Goal: Task Accomplishment & Management: Use online tool/utility

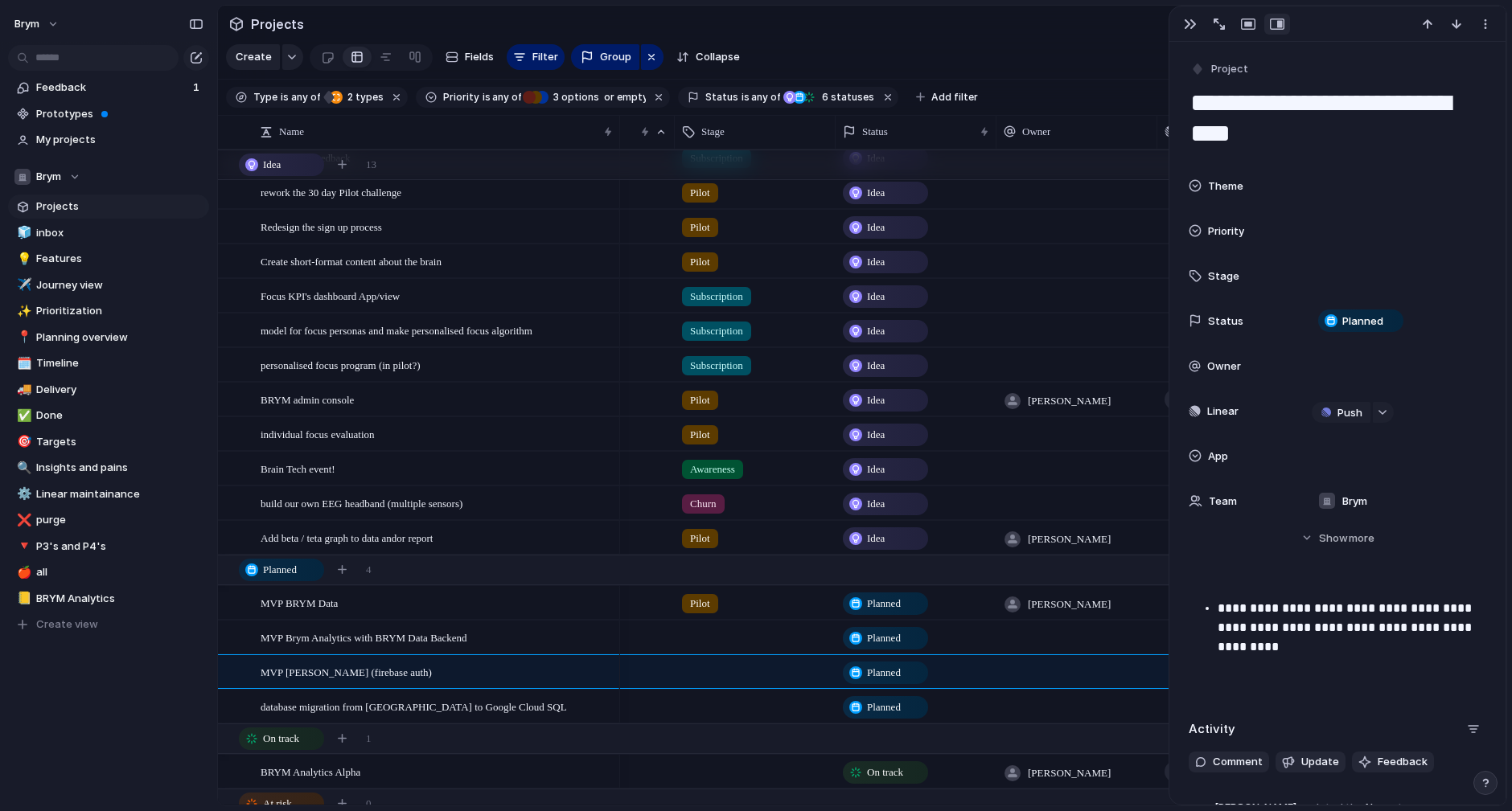
click at [82, 211] on span "Projects" at bounding box center [120, 207] width 168 height 16
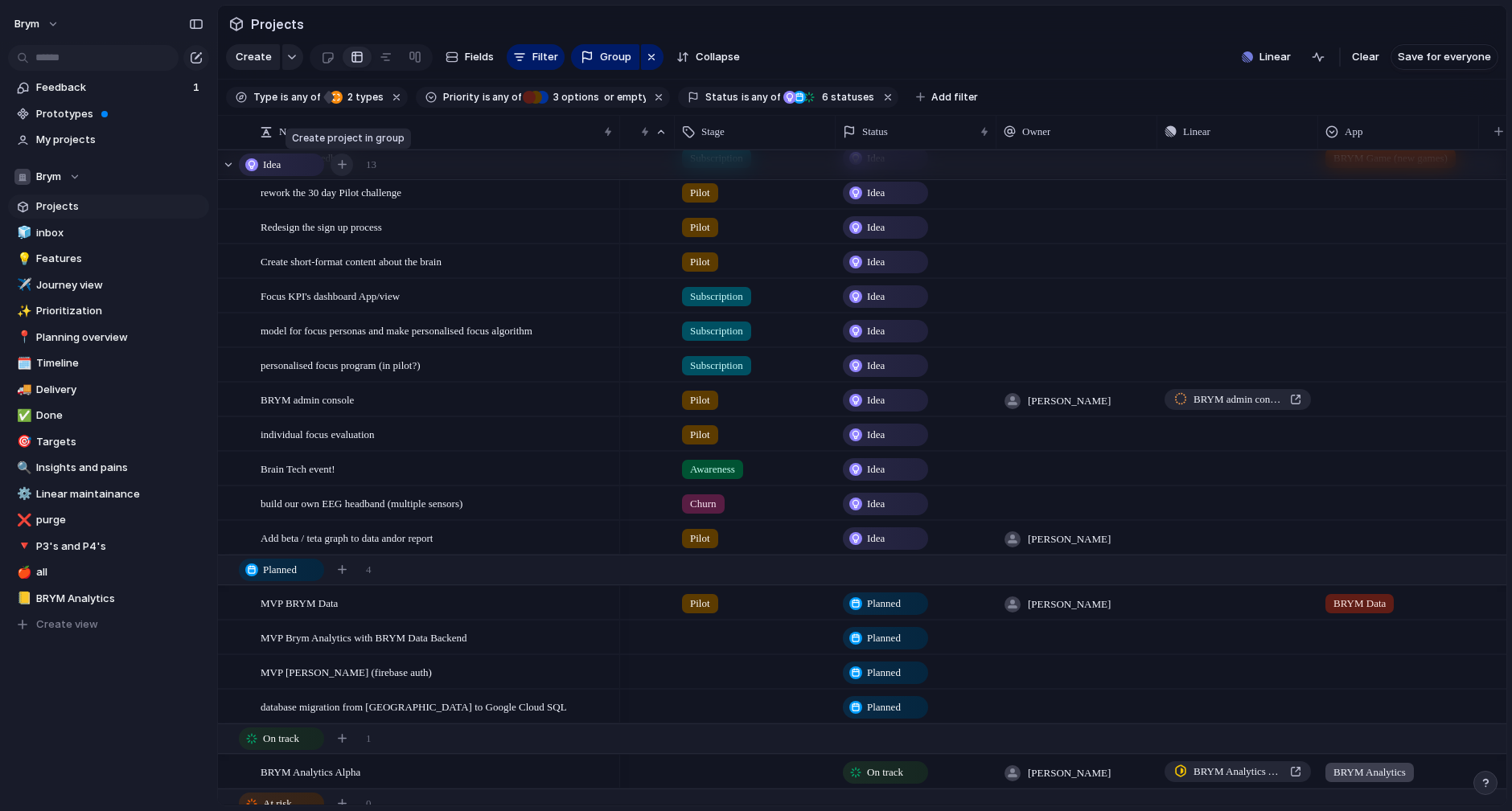
click at [344, 163] on div "button" at bounding box center [342, 165] width 9 height 9
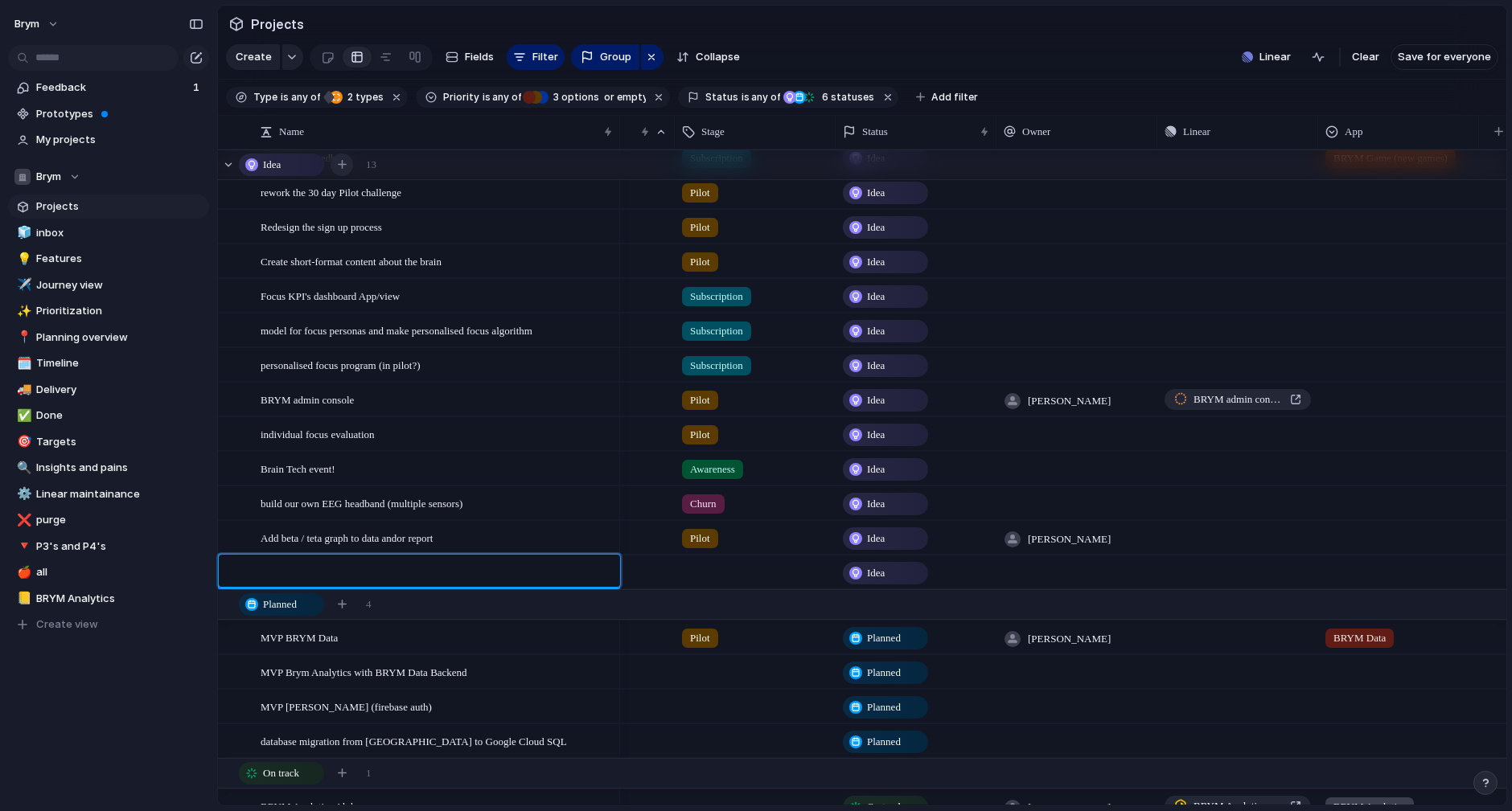
type textarea "**********"
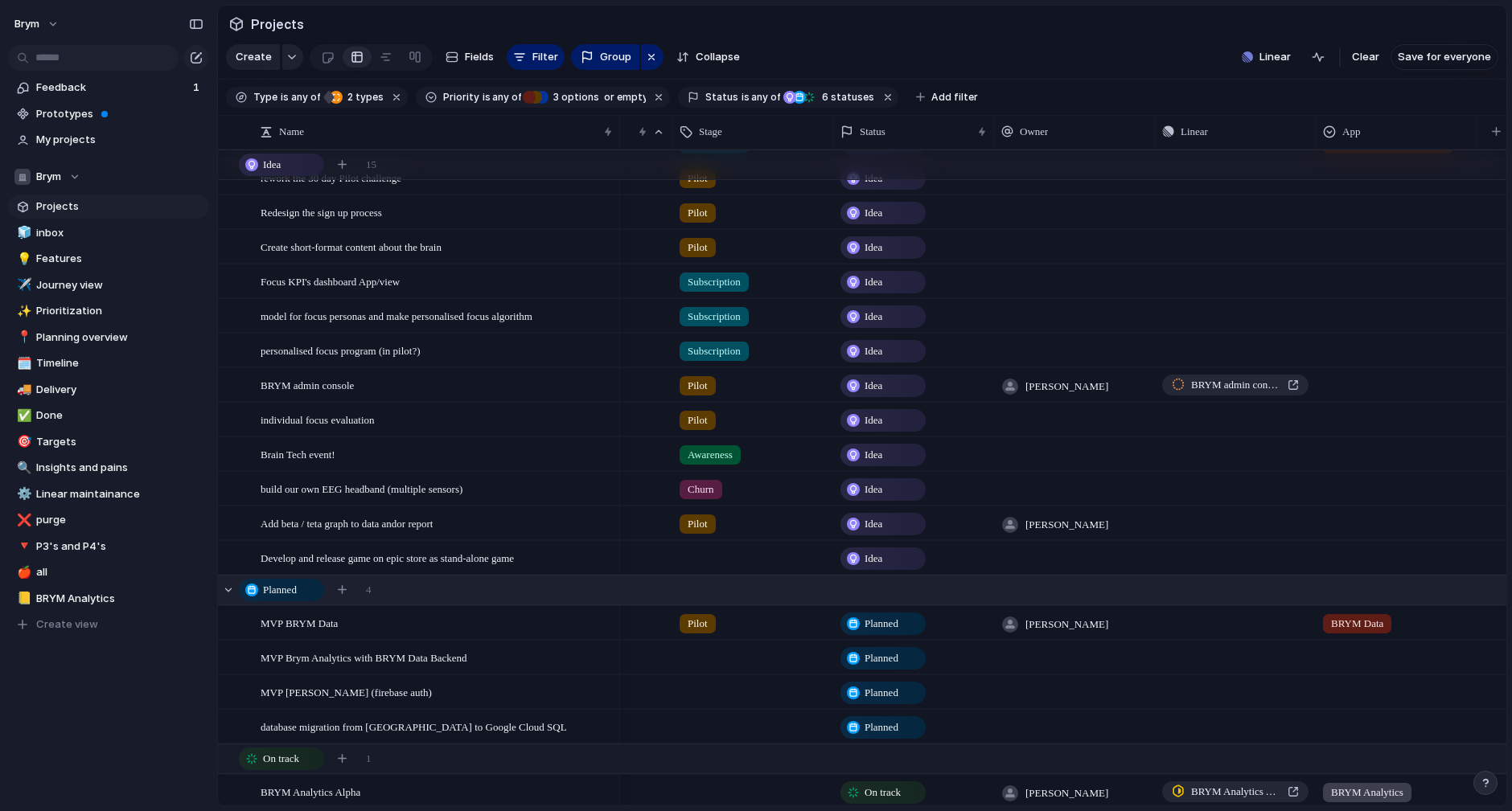
scroll to position [0, 266]
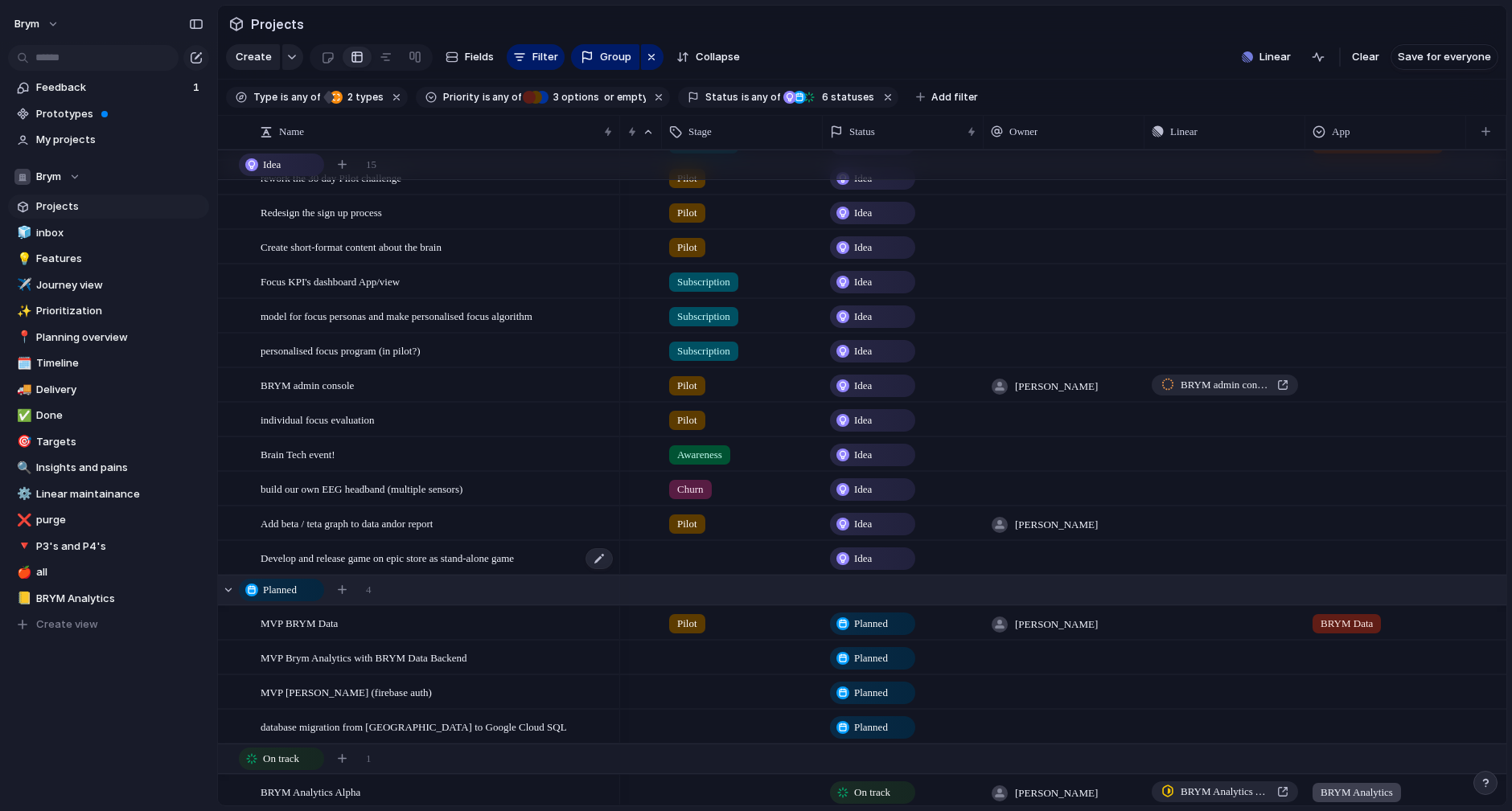
click at [455, 559] on div "Develop and release game on epic store as stand-alone game" at bounding box center [437, 558] width 354 height 33
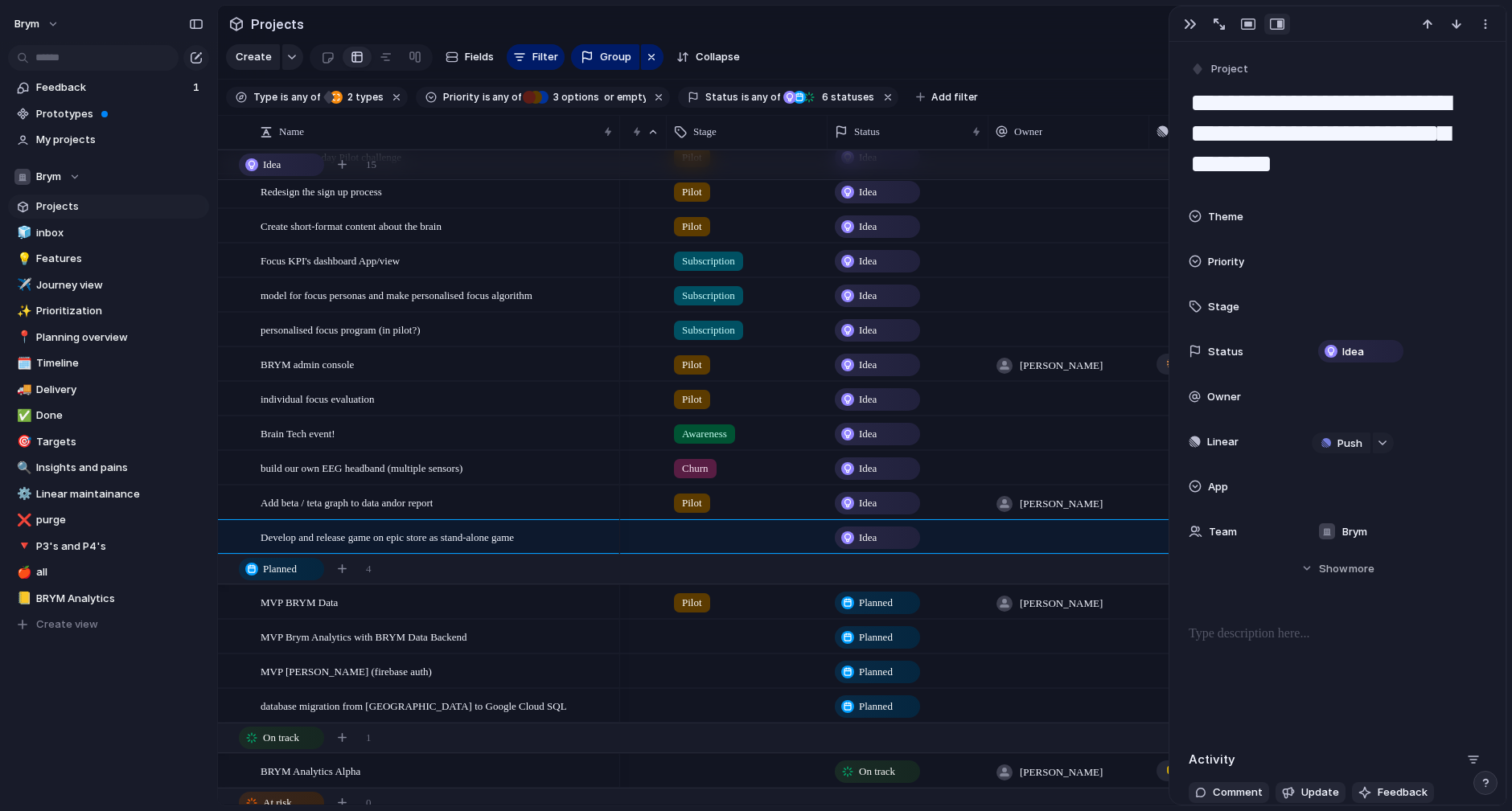
click at [1250, 641] on p at bounding box center [1337, 635] width 298 height 19
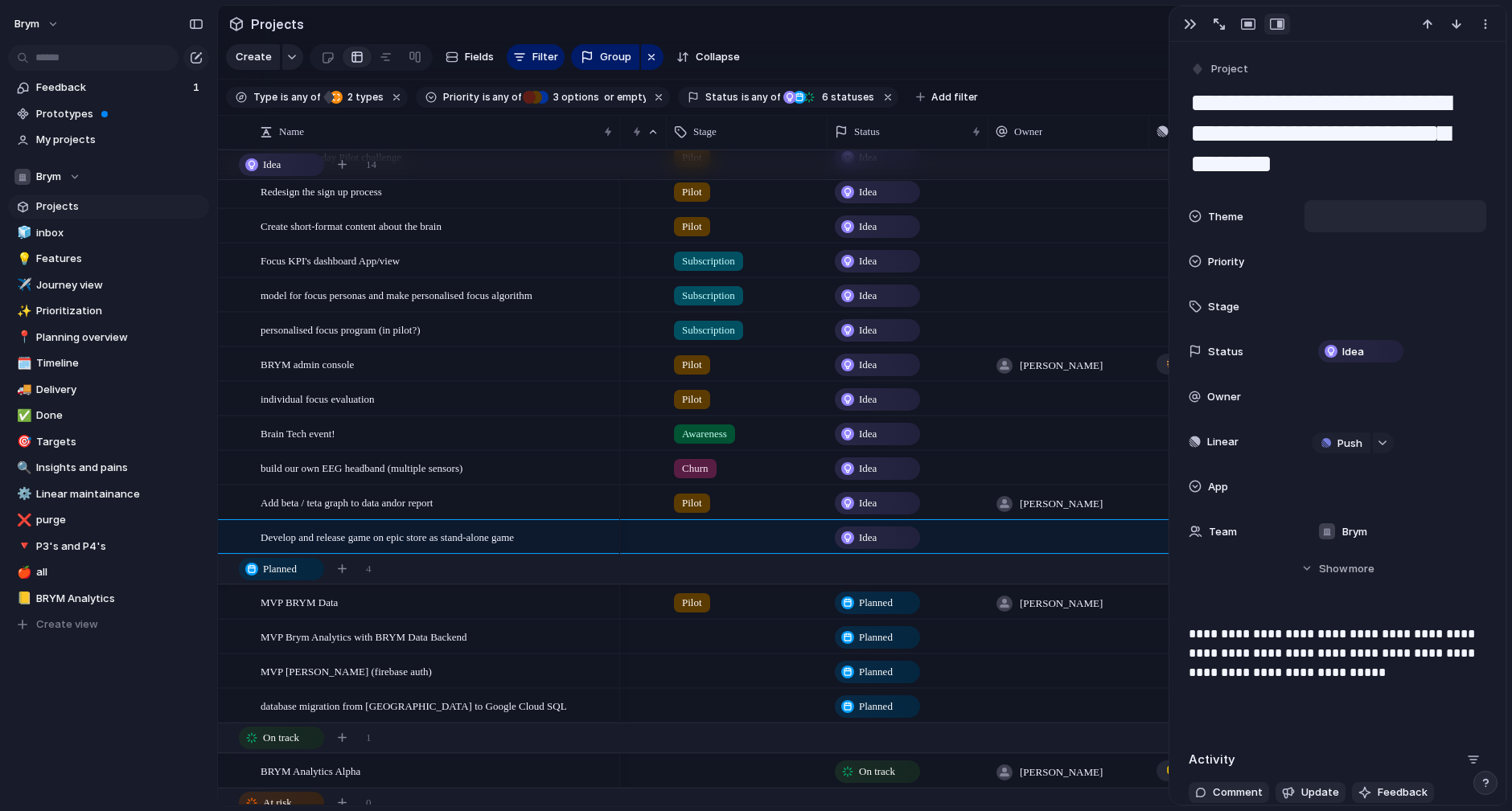
click at [1327, 213] on div at bounding box center [1395, 216] width 168 height 18
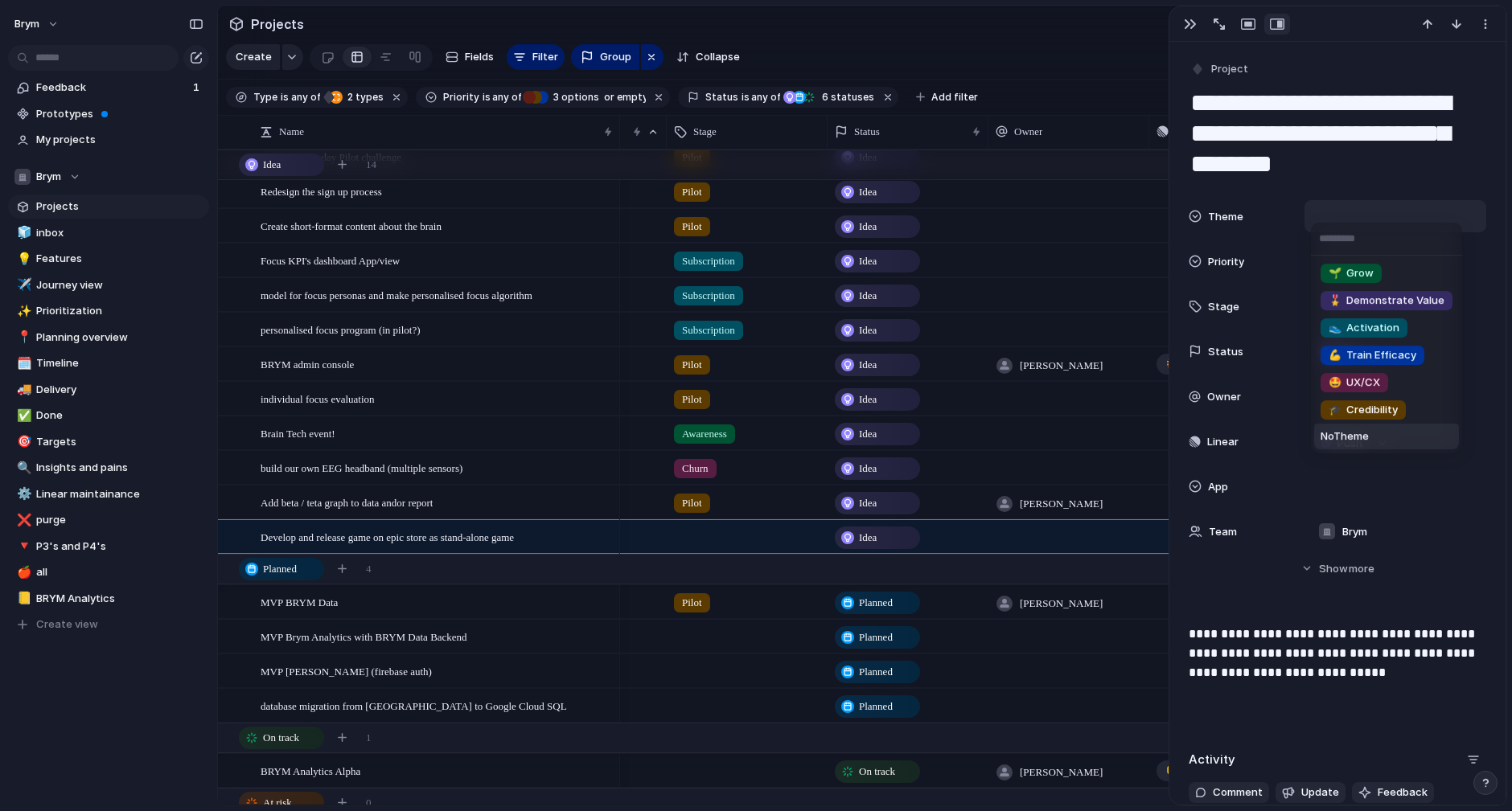
click at [1382, 441] on li "No Theme" at bounding box center [1385, 436] width 144 height 26
click at [1349, 433] on span "No Theme" at bounding box center [1344, 437] width 48 height 16
click at [1346, 440] on span "No Theme" at bounding box center [1344, 437] width 48 height 16
click at [1358, 199] on div "🌱 Grow 🎖️ Demonstrate Value 👟 Activation 💪 Train Efficacy 🤩 UX/CX 🎓 Credibility…" at bounding box center [756, 405] width 1512 height 811
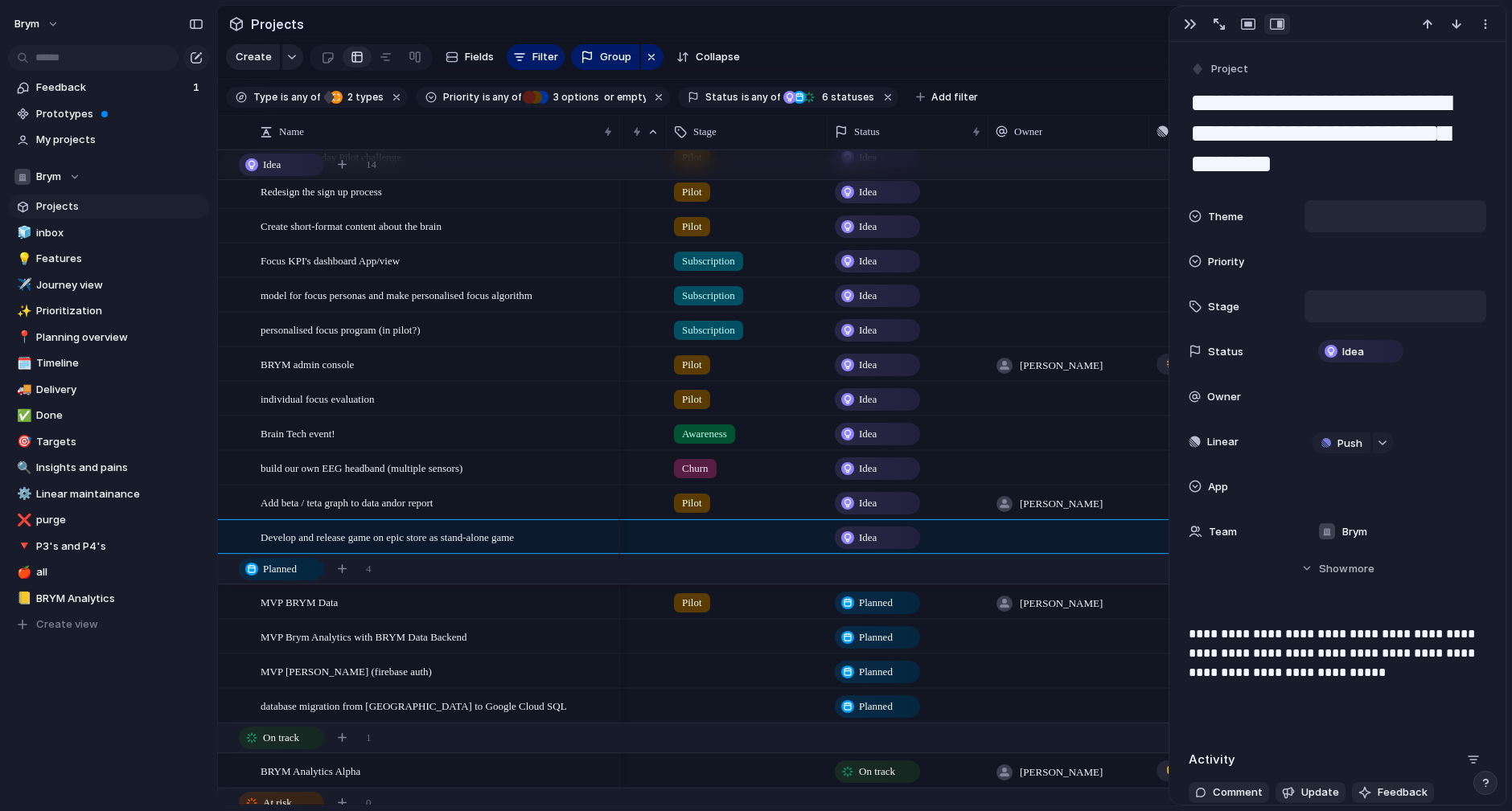
click at [1348, 300] on div at bounding box center [1395, 307] width 168 height 18
click at [1373, 330] on input "text" at bounding box center [1381, 330] width 141 height 32
click at [1366, 322] on input "text" at bounding box center [1381, 330] width 141 height 32
click at [1373, 298] on div "Awareness Sales Pilot Subscription Churn No Stage" at bounding box center [756, 405] width 1512 height 811
click at [1373, 487] on div at bounding box center [1395, 487] width 168 height 18
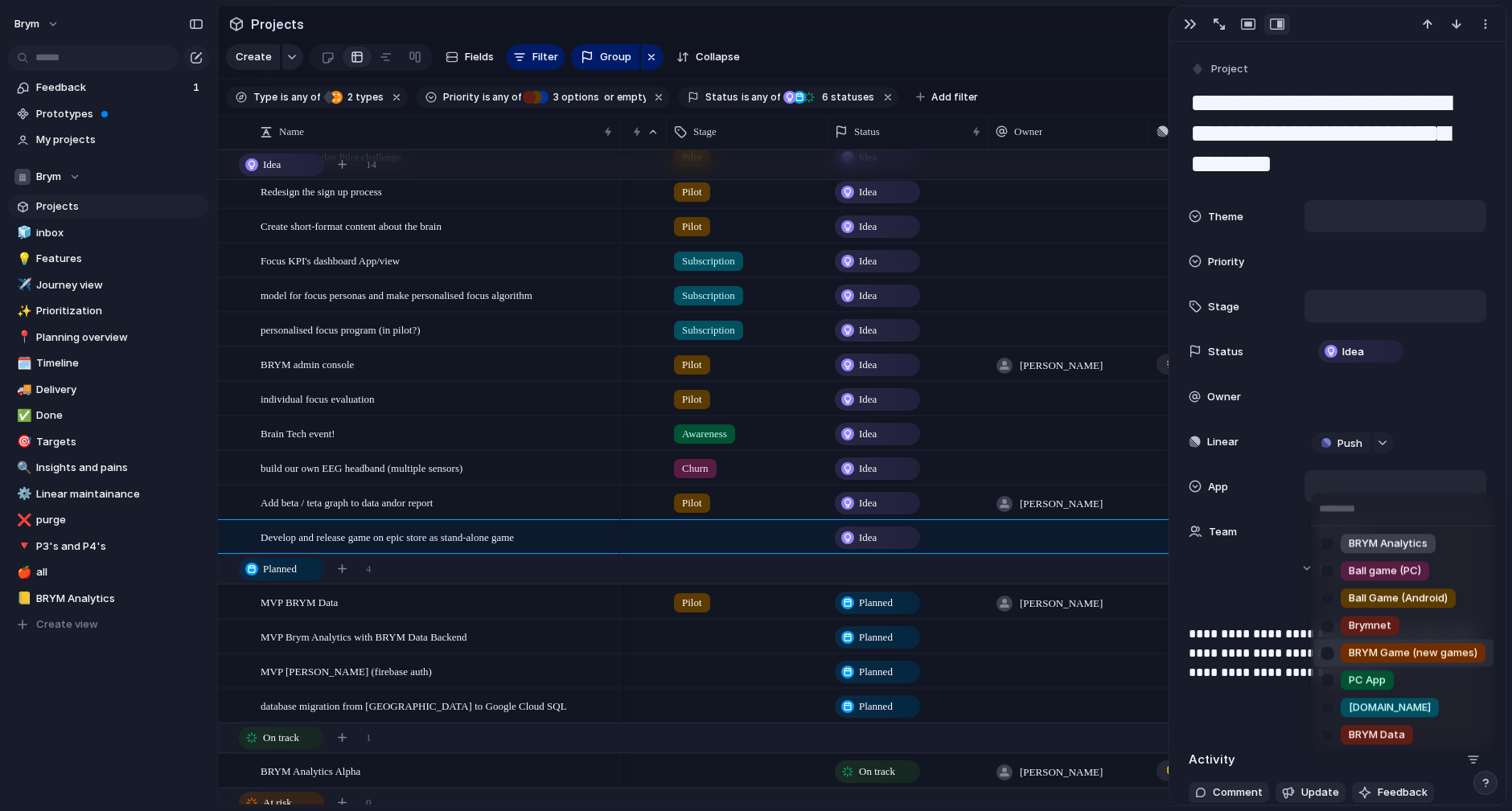
click at [1327, 654] on div at bounding box center [1327, 653] width 28 height 28
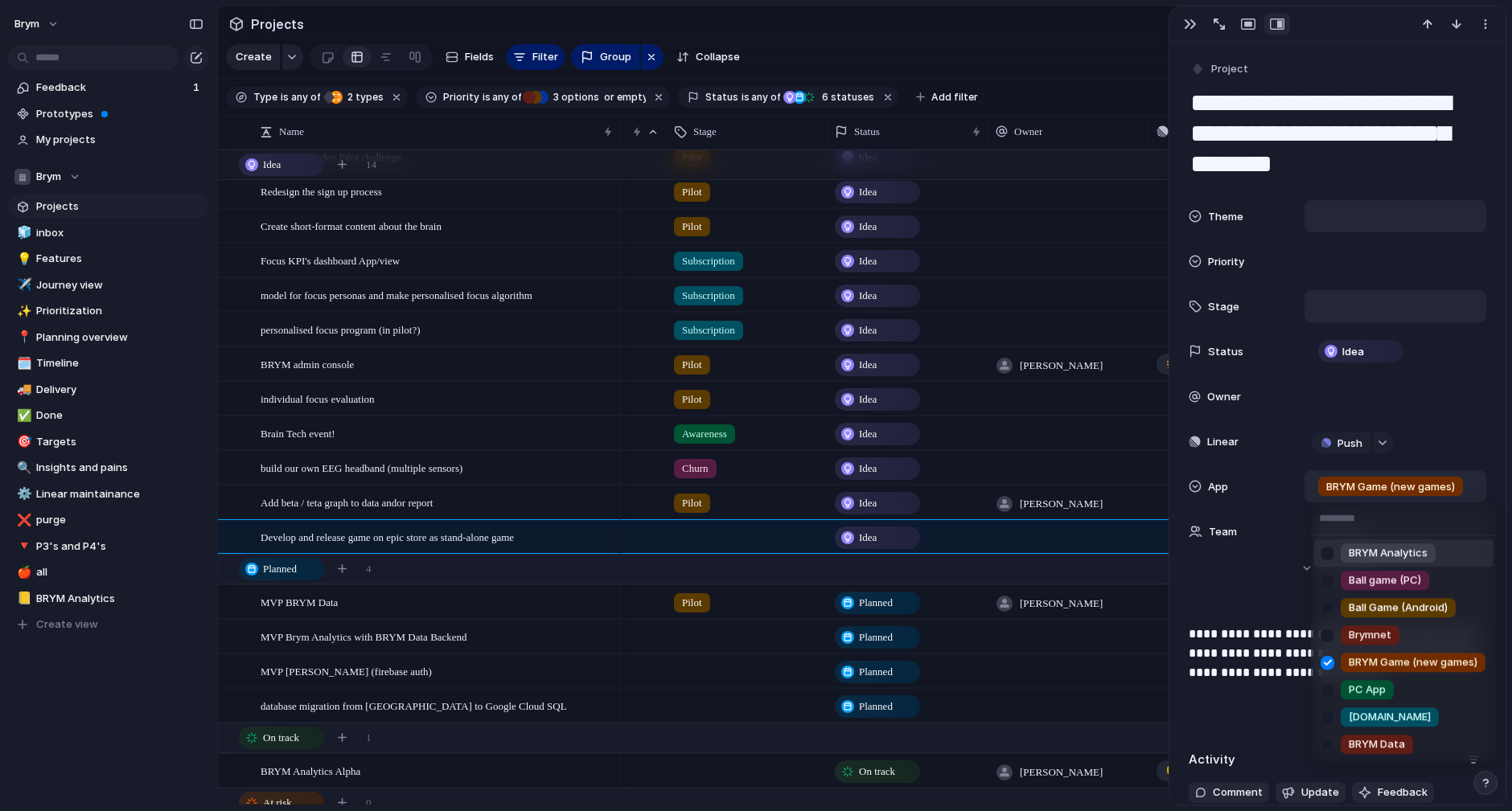
click at [1476, 426] on div "BRYM Analytics Ball game (PC) Ball Game (Android) Brymnet BRYM Game (new games)…" at bounding box center [756, 405] width 1512 height 811
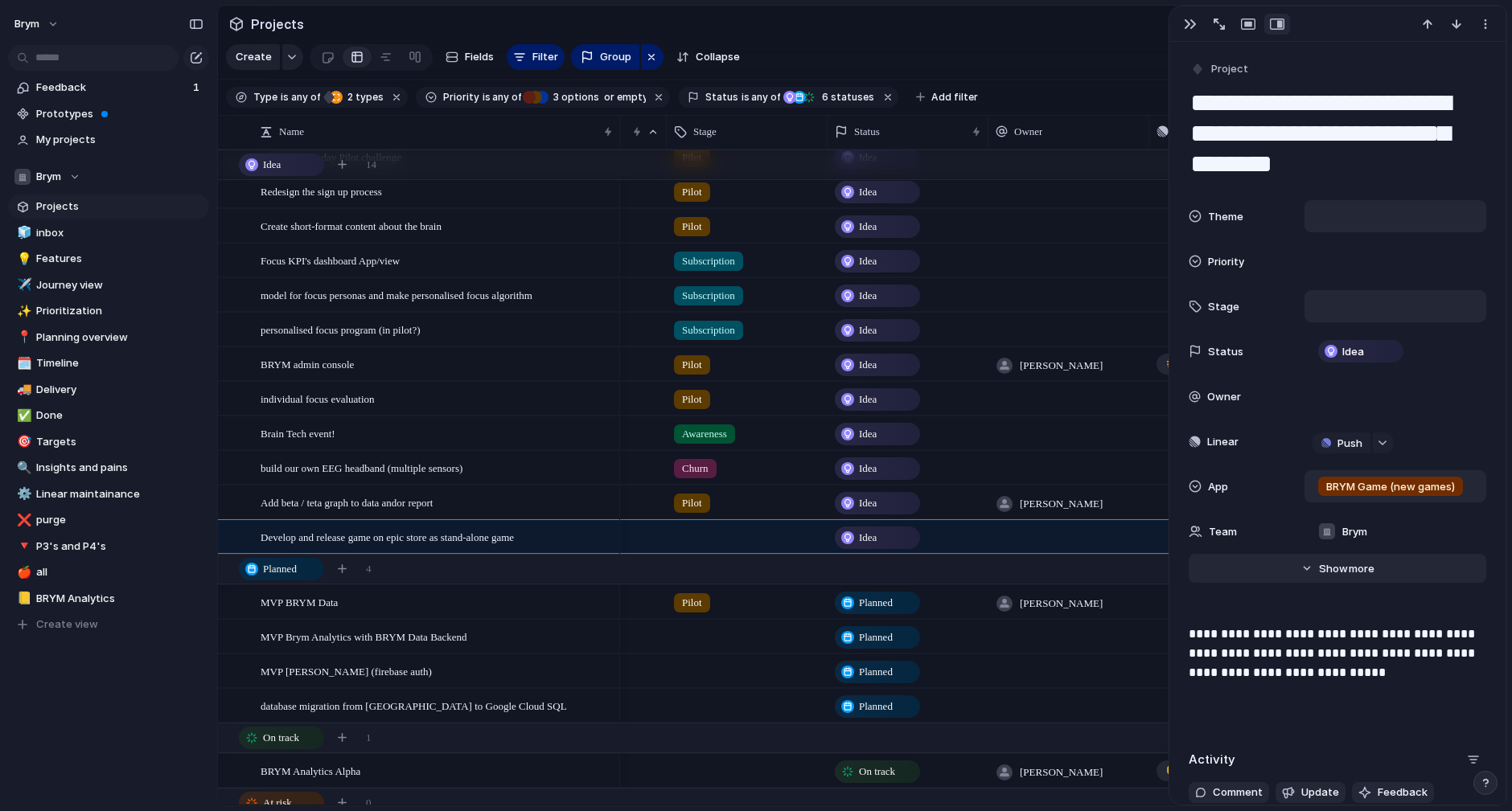
click at [1355, 565] on span "more" at bounding box center [1360, 569] width 26 height 16
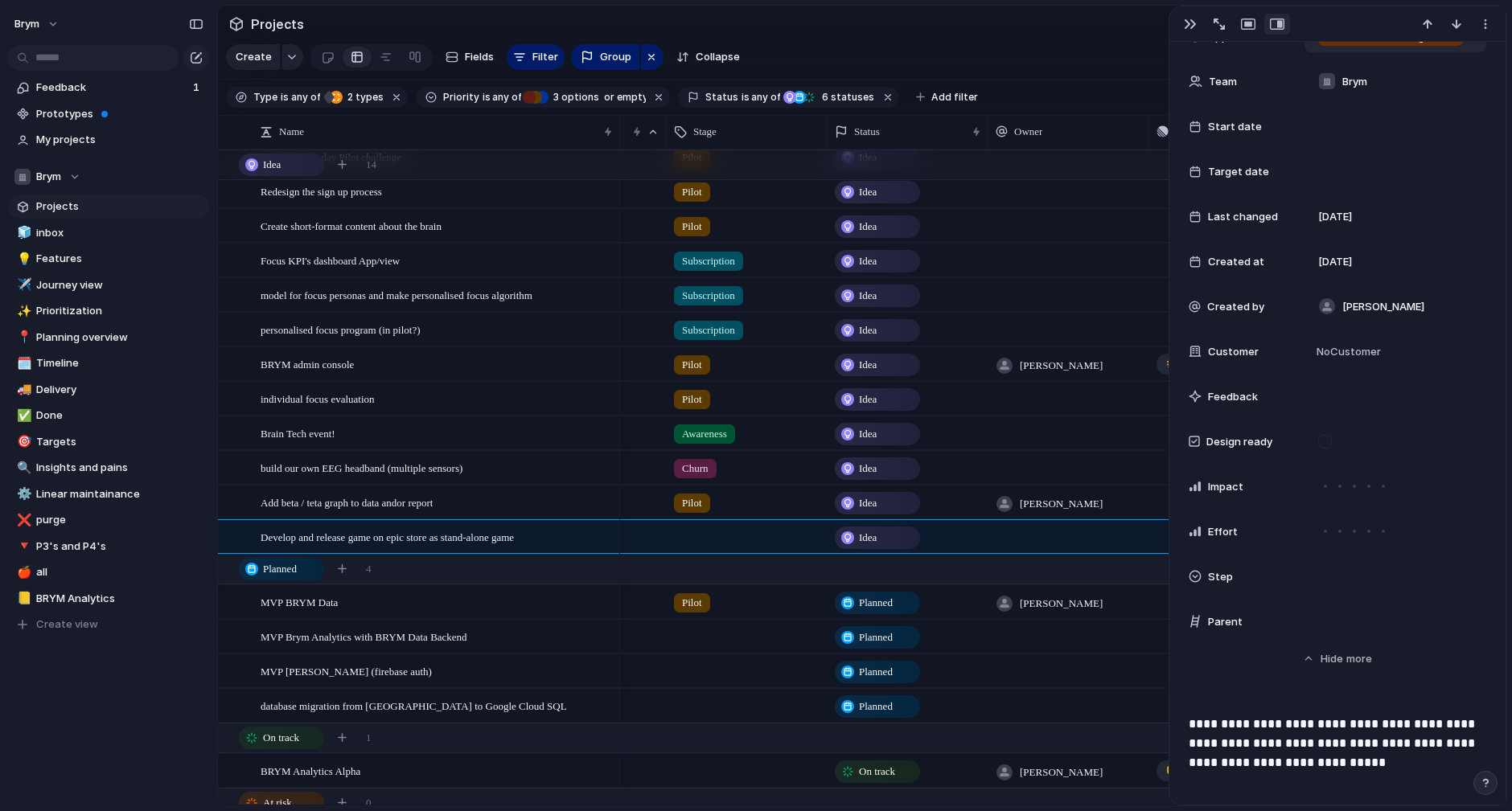
scroll to position [455, 0]
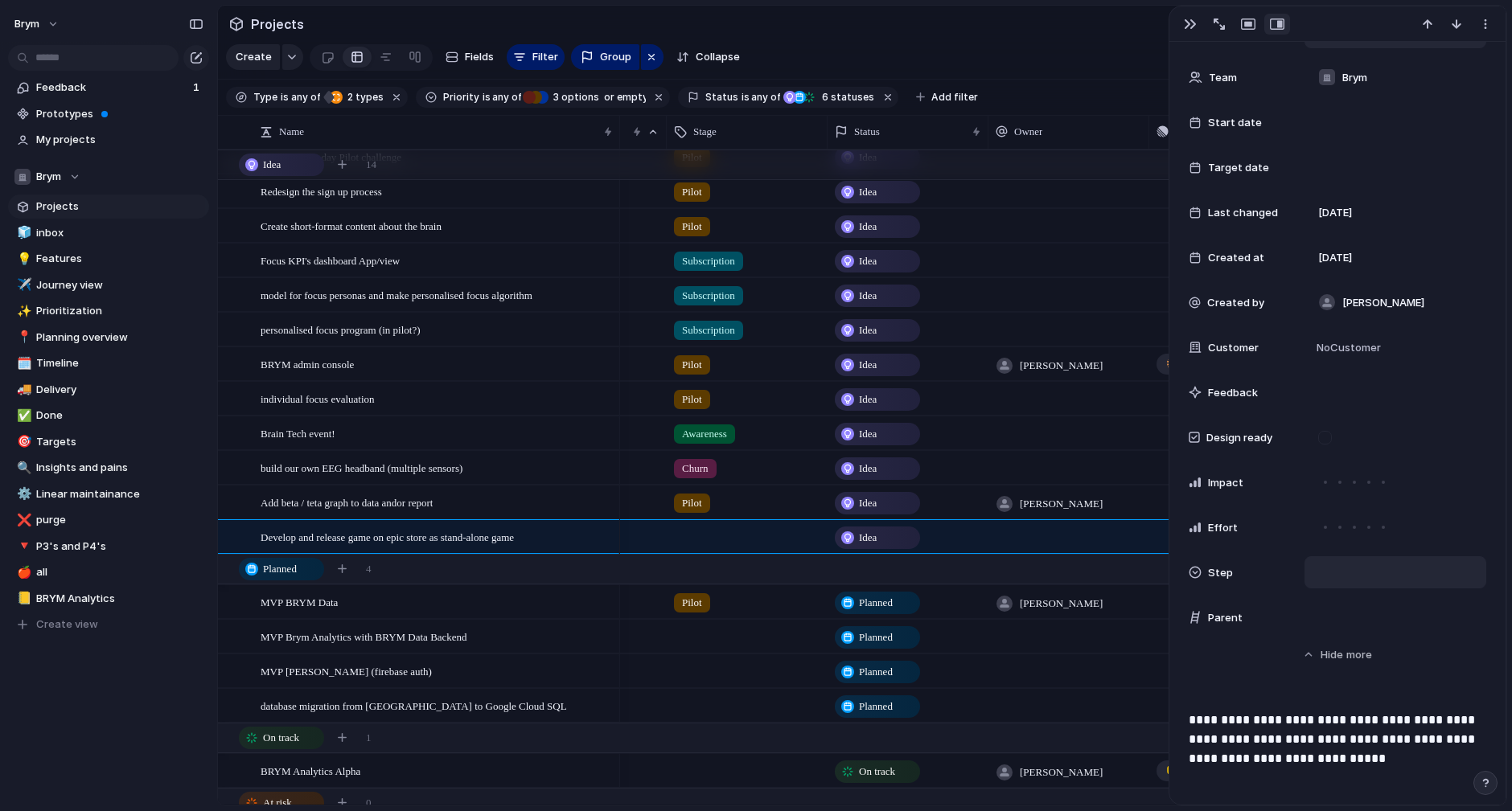
click at [1368, 578] on div at bounding box center [1395, 573] width 168 height 18
click at [1278, 573] on div "Showcase Demo Test Close Signup pilot Setup calibrate Monitor Learn Train Impro…" at bounding box center [756, 405] width 1512 height 811
click at [1181, 19] on button "button" at bounding box center [1189, 24] width 26 height 21
